Goal: Check status: Check status

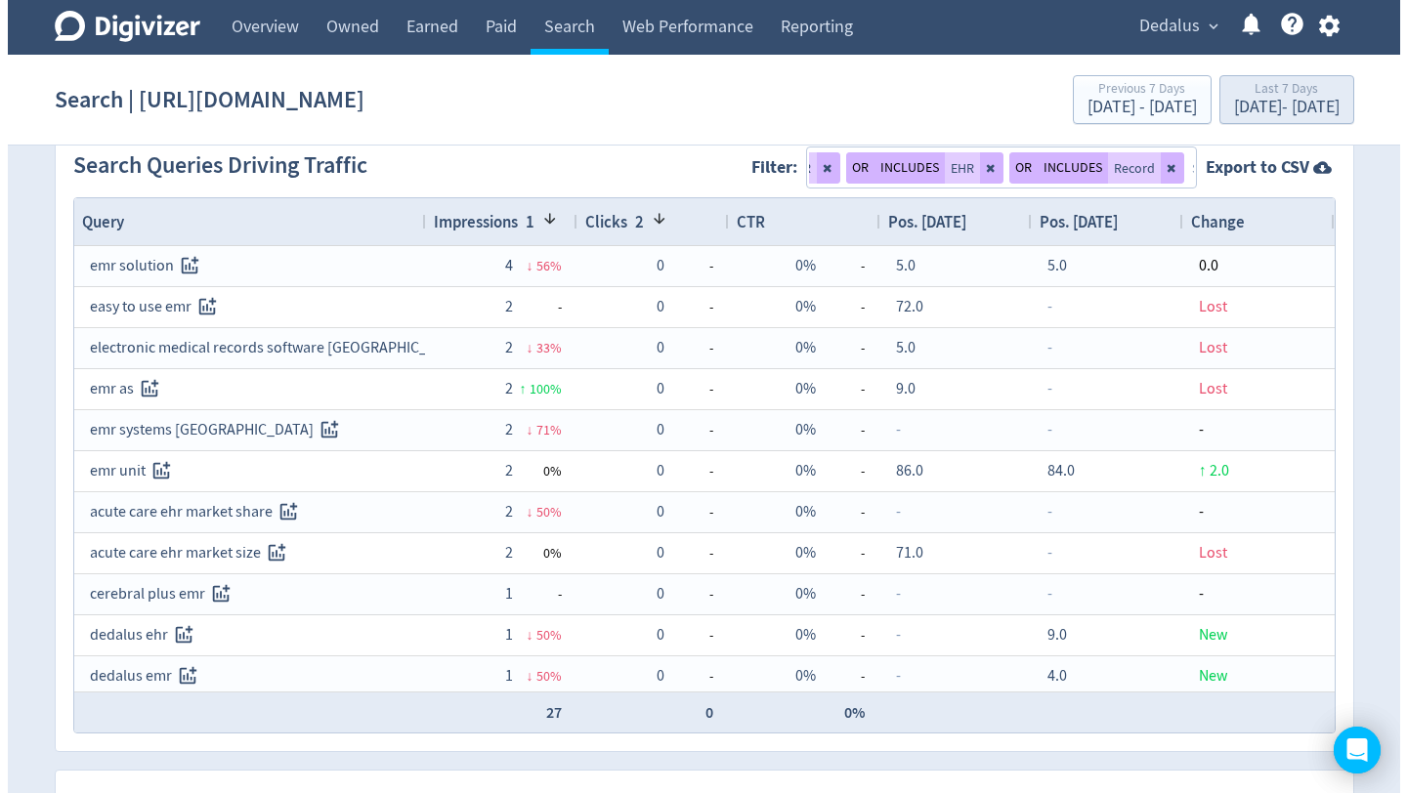
scroll to position [0, 2]
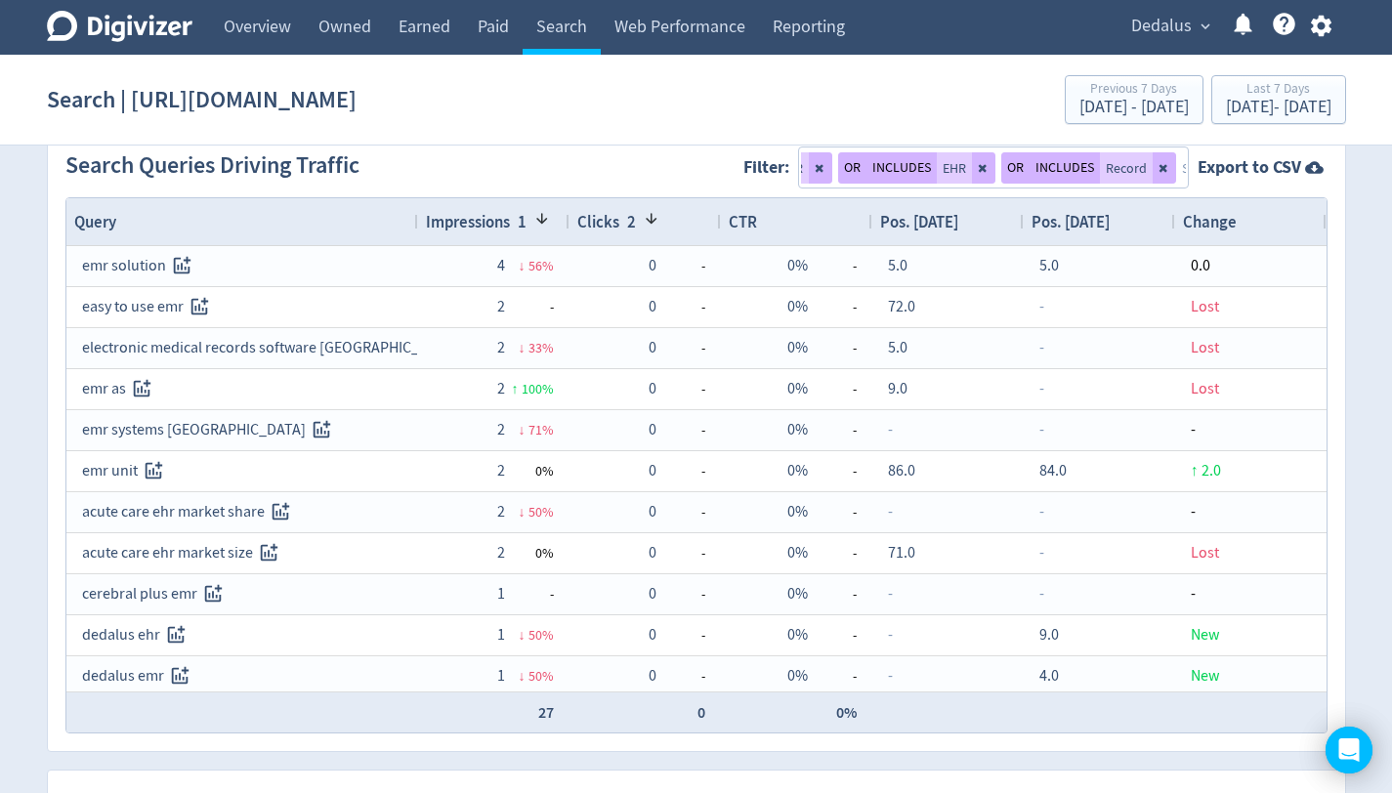
click at [1199, 28] on span "expand_more" at bounding box center [1206, 27] width 18 height 18
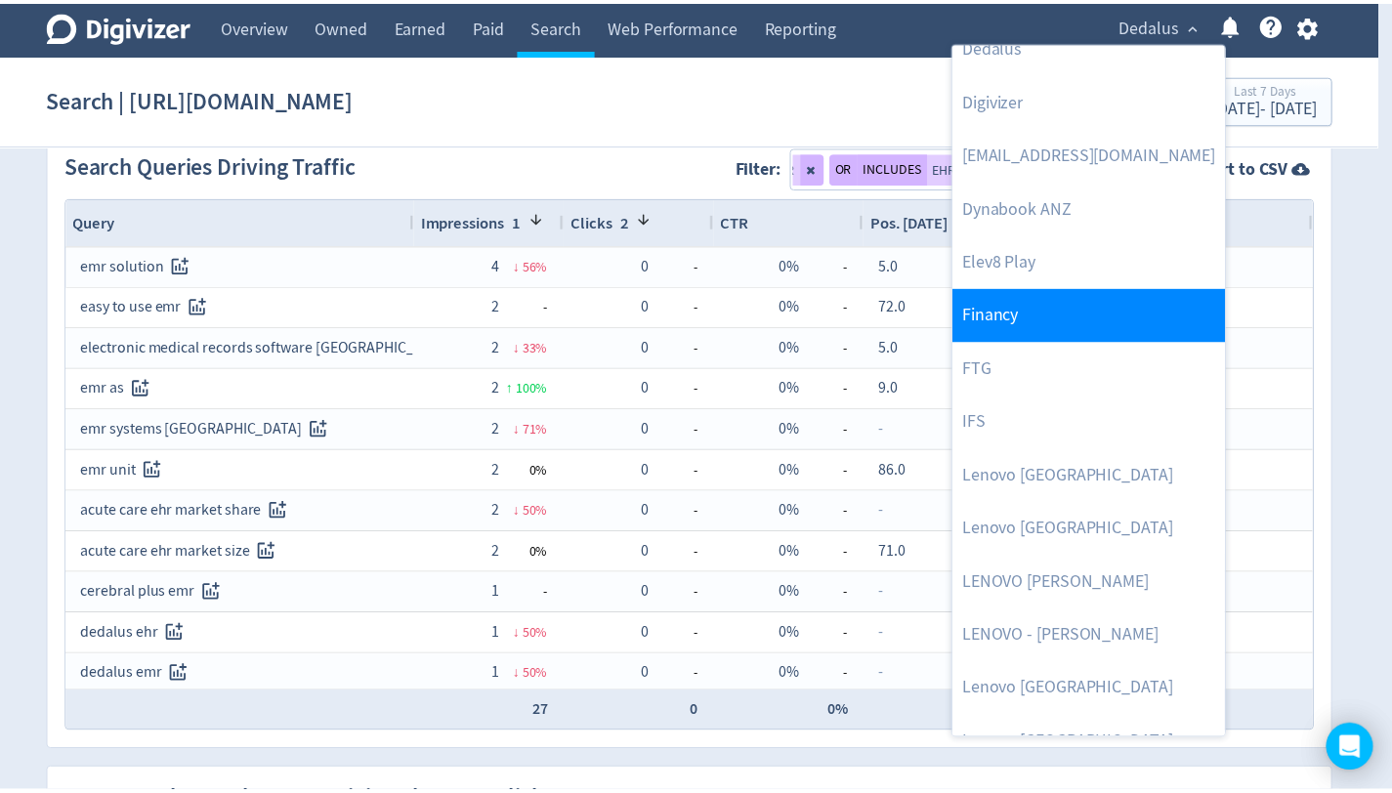
scroll to position [383, 0]
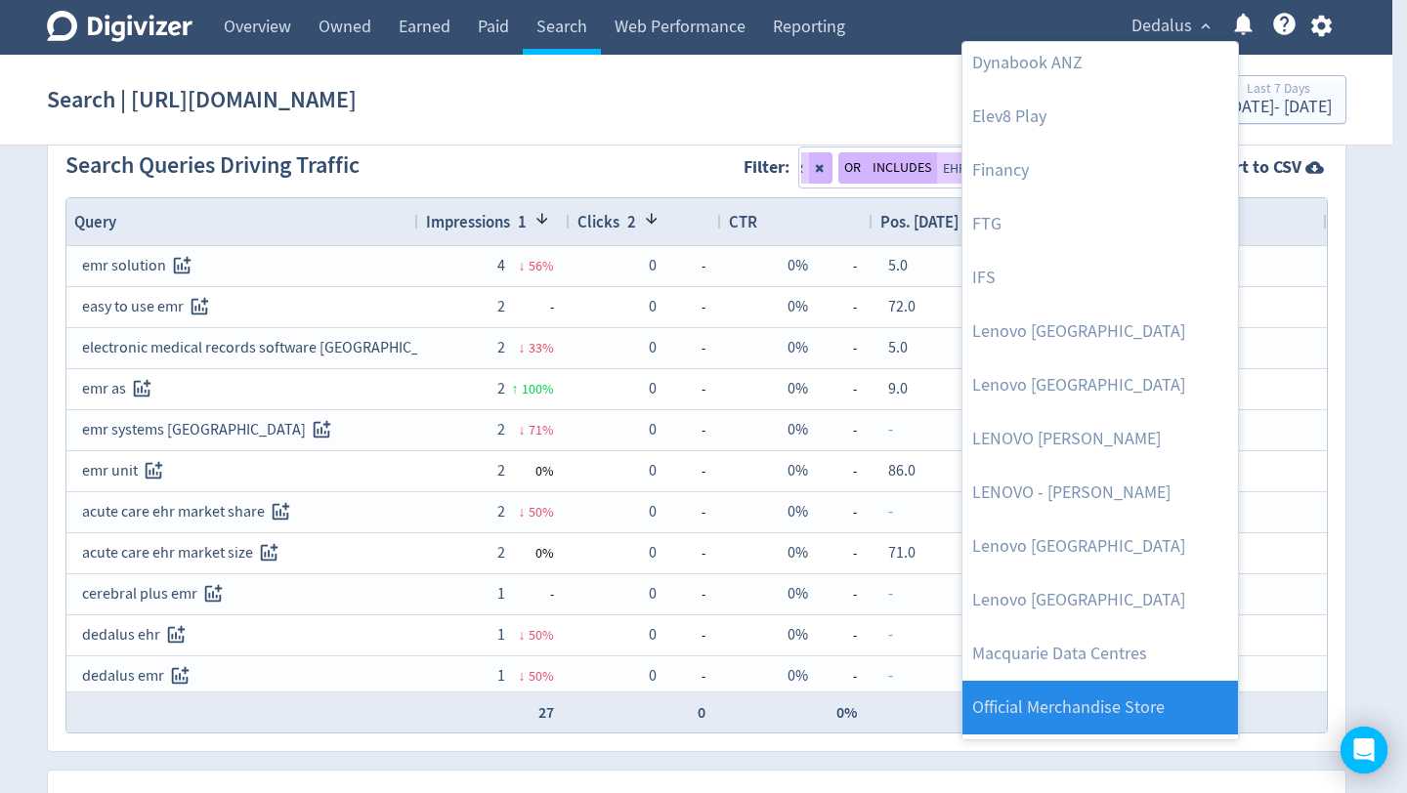
click at [1100, 695] on link "Official Merchandise Store" at bounding box center [1099, 708] width 275 height 54
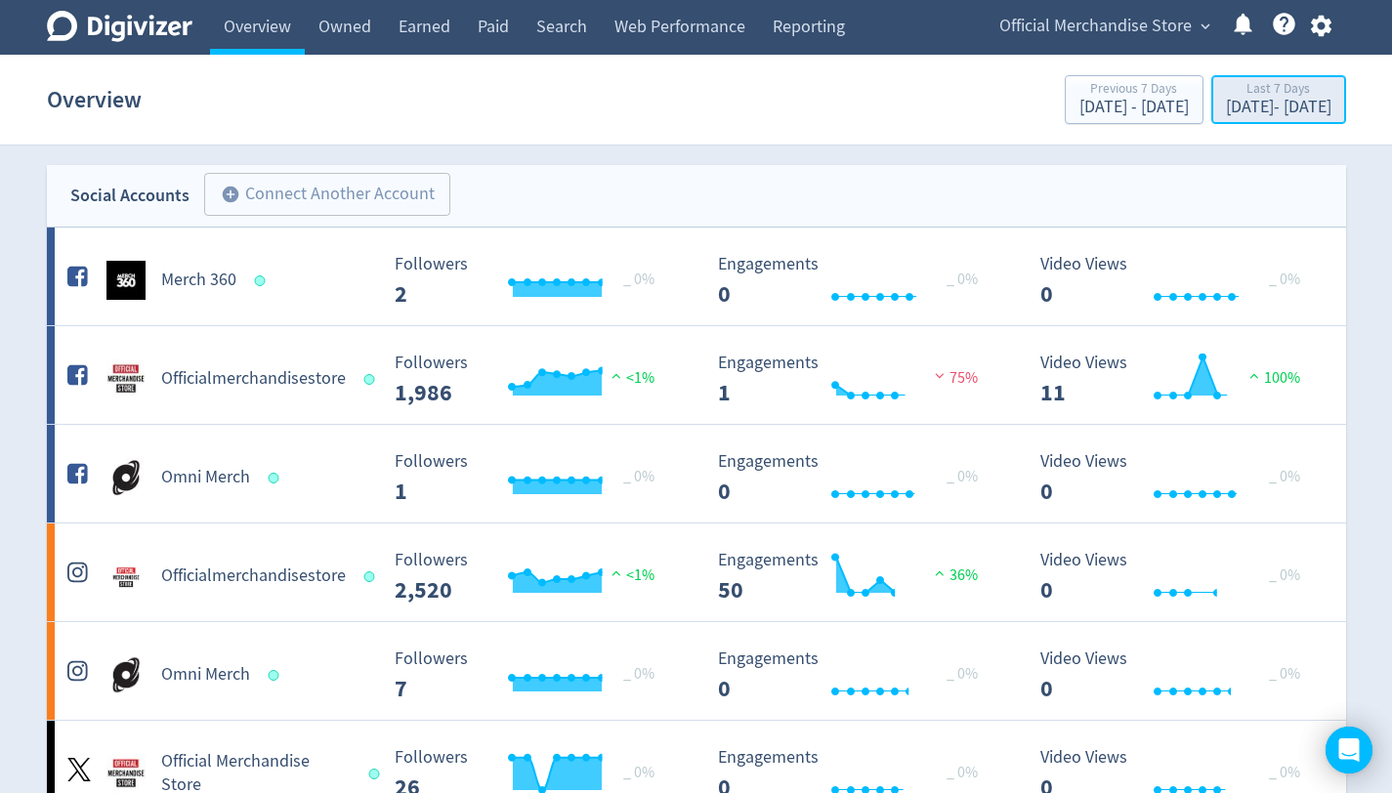
click at [1236, 108] on div "[DATE] - [DATE]" at bounding box center [1279, 108] width 106 height 18
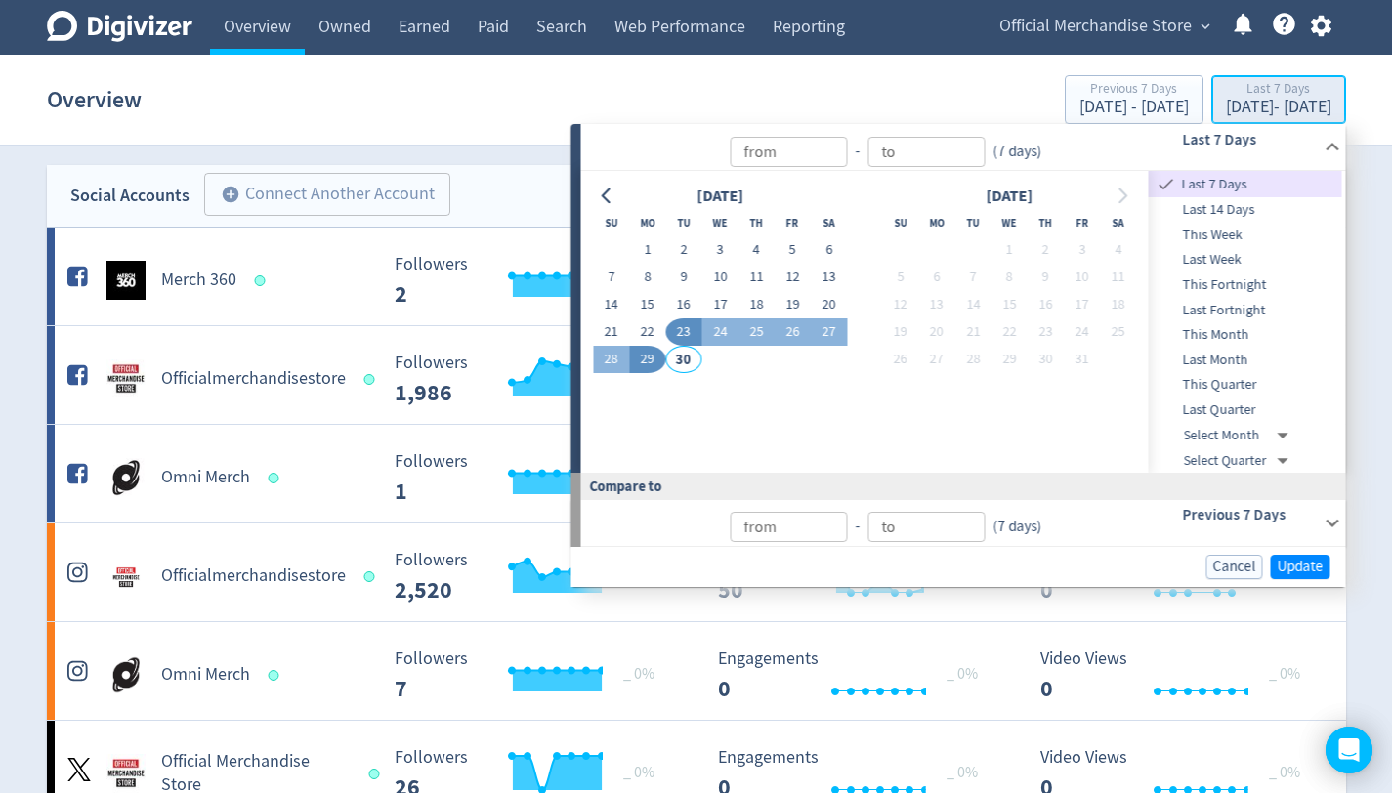
type input "[DATE]"
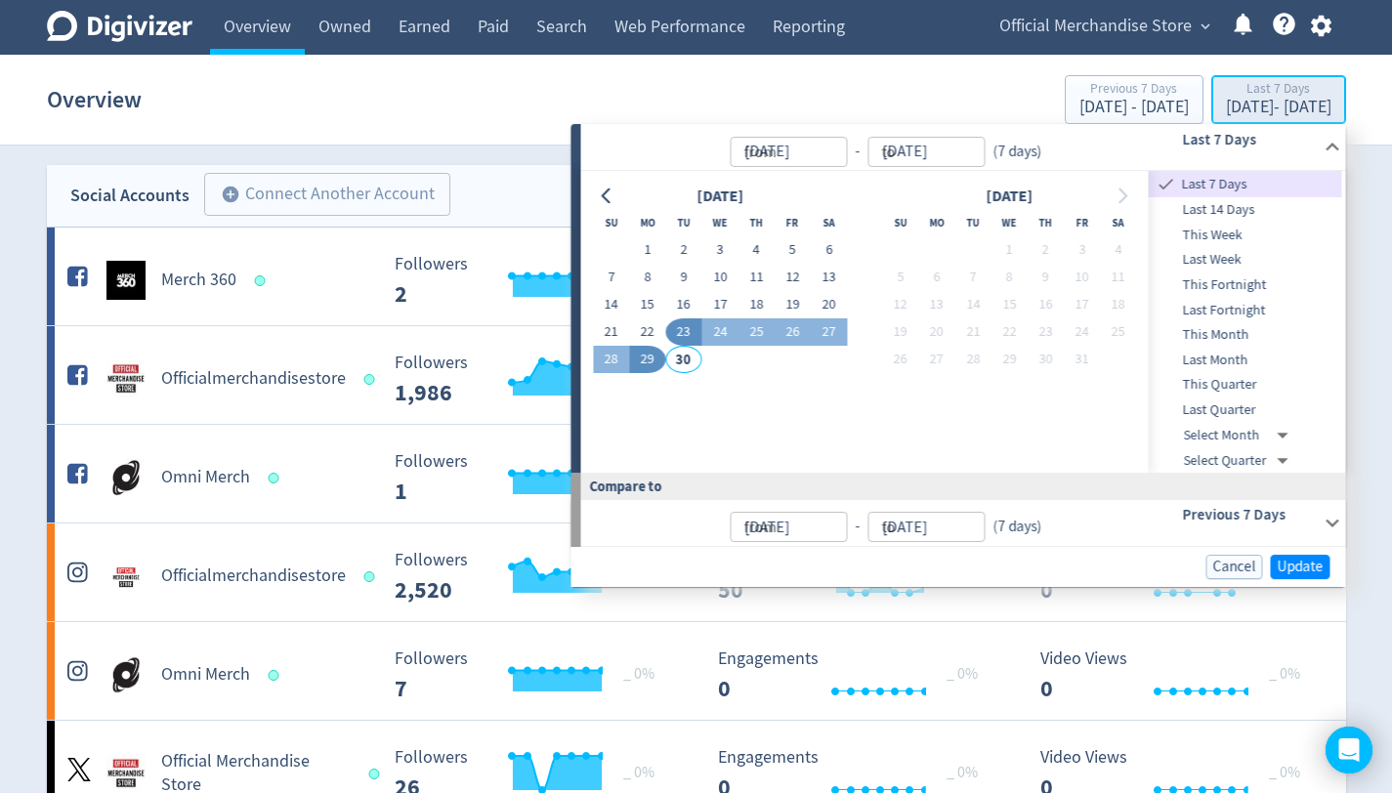
type input "[DATE]"
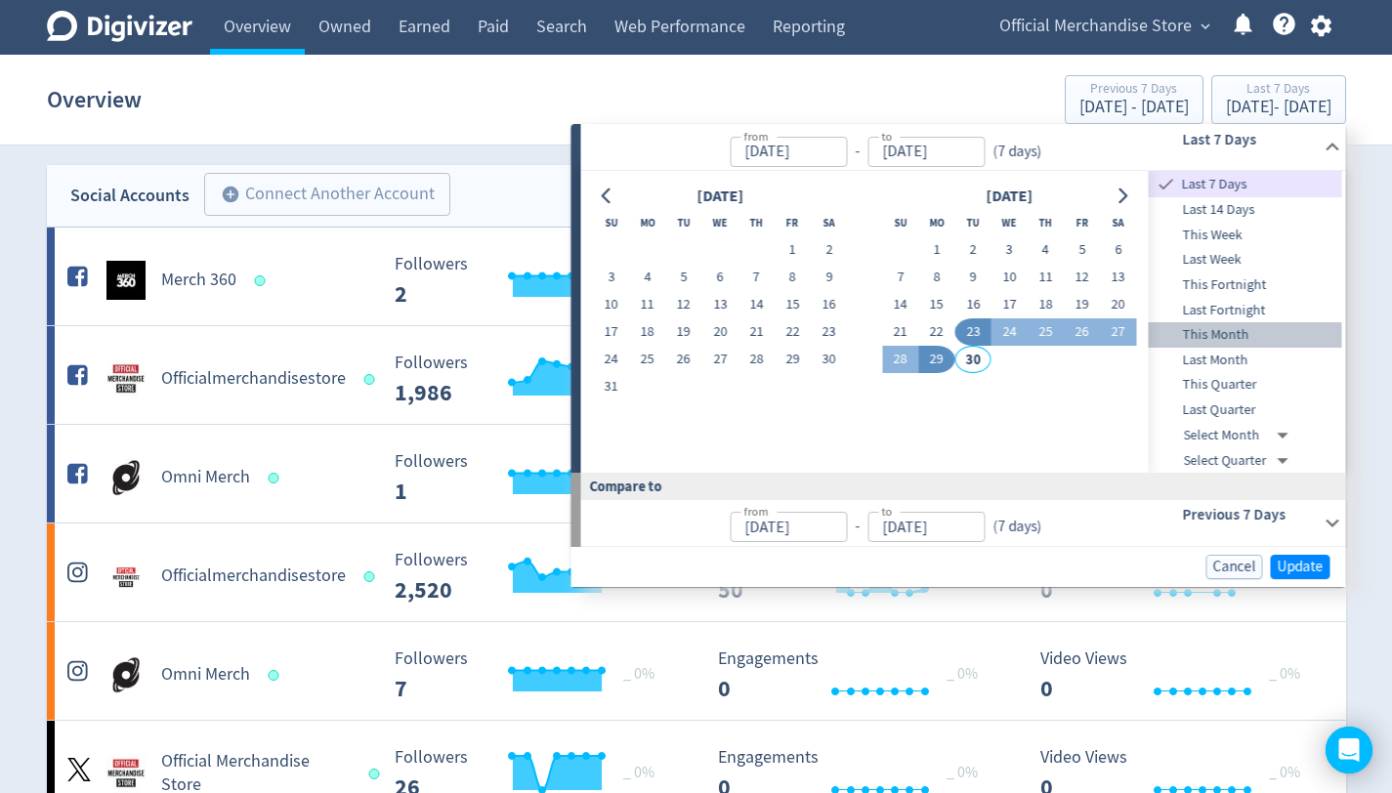
click at [1249, 332] on span "This Month" at bounding box center [1245, 334] width 193 height 21
type input "[DATE]"
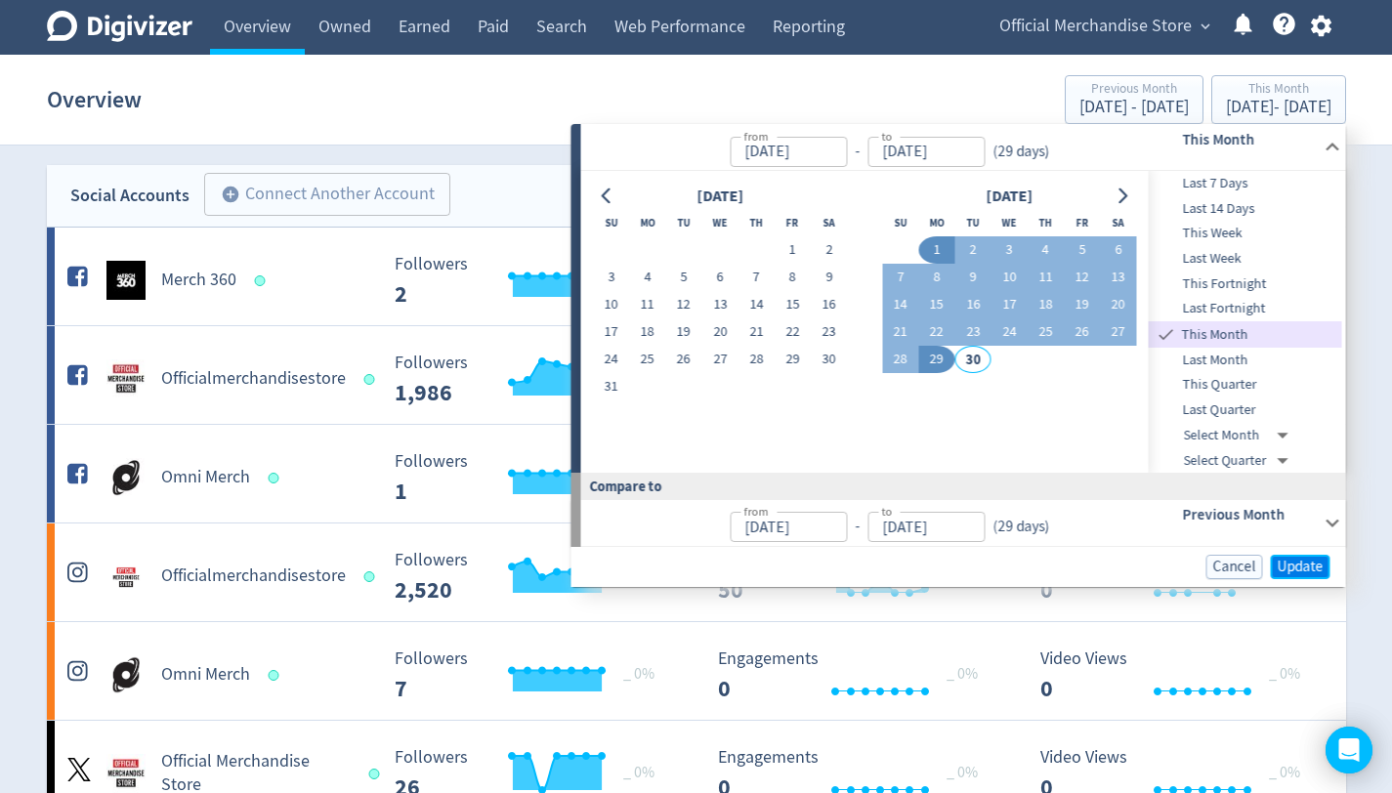
click at [1298, 565] on span "Update" at bounding box center [1301, 567] width 46 height 15
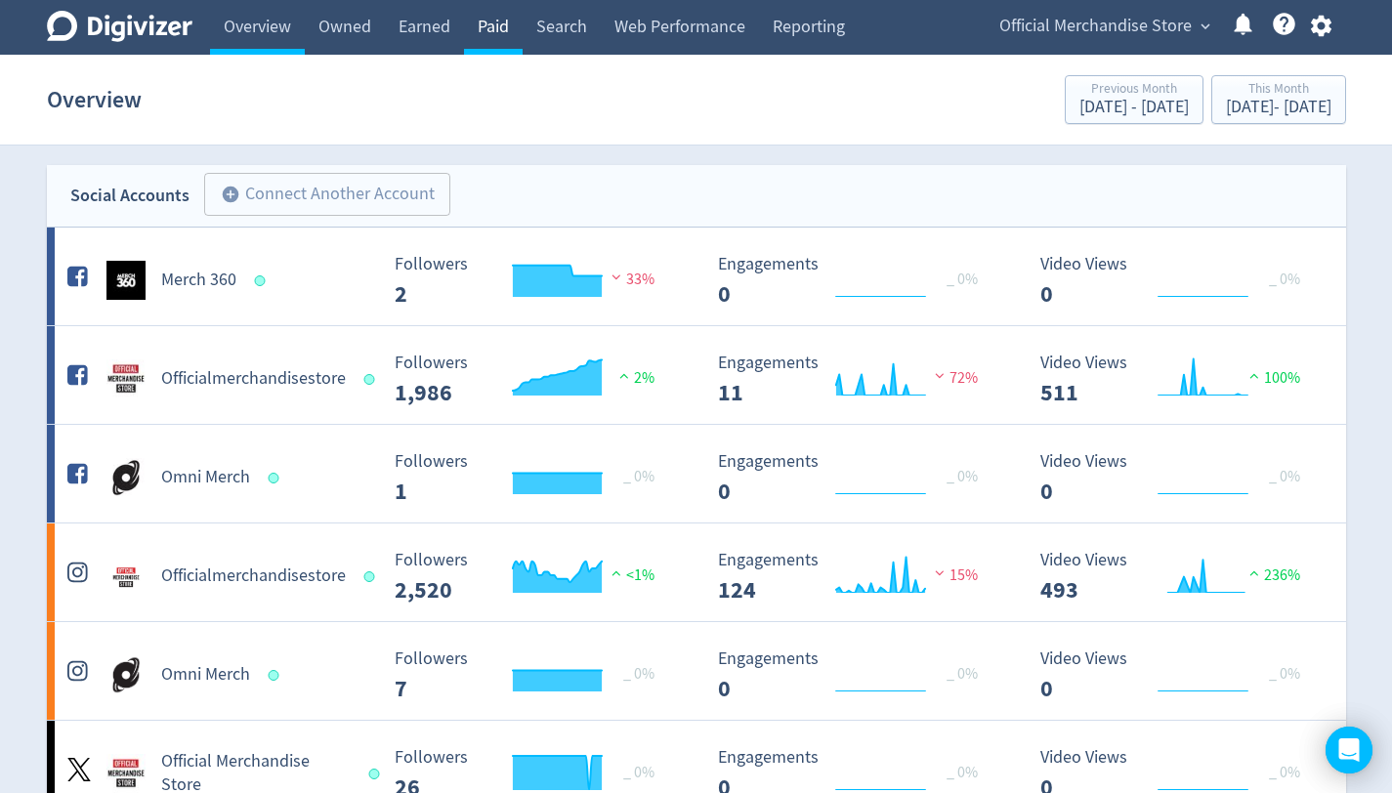
click at [494, 30] on link "Paid" at bounding box center [493, 27] width 59 height 55
